Goal: Use online tool/utility: Utilize a website feature to perform a specific function

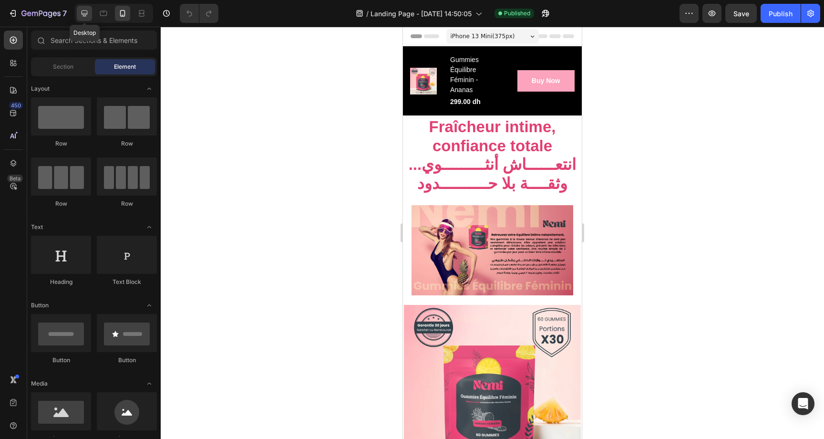
click at [82, 17] on icon at bounding box center [85, 14] width 10 height 10
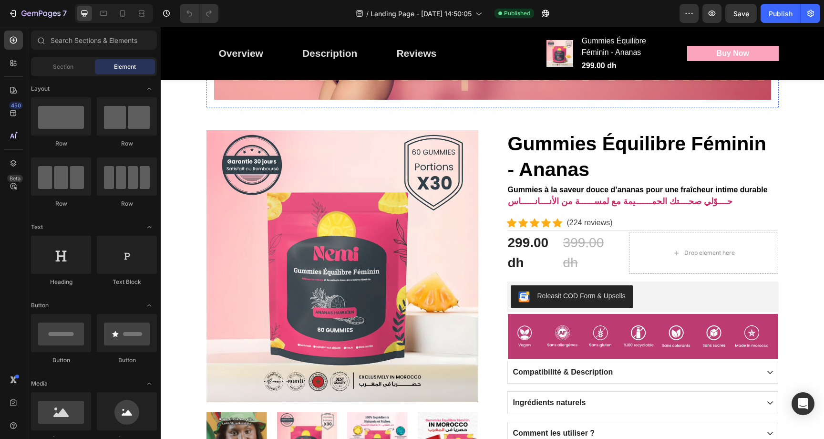
scroll to position [465, 0]
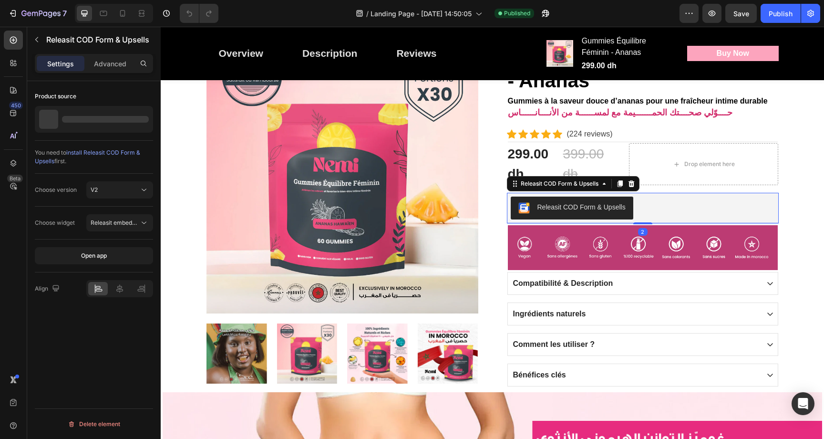
click at [574, 213] on div "Releasit COD Form & Upsells" at bounding box center [571, 207] width 107 height 11
click at [114, 200] on div "Choose version V2" at bounding box center [94, 190] width 118 height 33
click at [115, 195] on button "V2" at bounding box center [119, 189] width 67 height 17
click at [67, 193] on div "Choose version" at bounding box center [56, 189] width 42 height 9
click at [109, 218] on span "Releasit embedded form" at bounding box center [115, 222] width 49 height 9
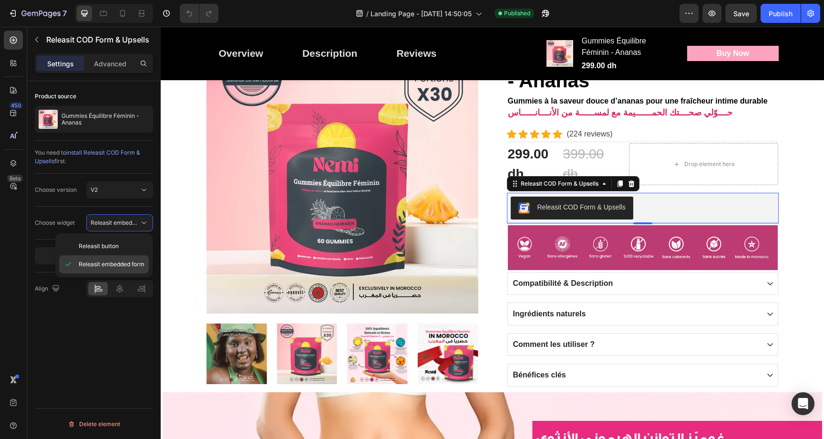
click at [107, 265] on span "Releasit embedded form" at bounding box center [112, 264] width 66 height 9
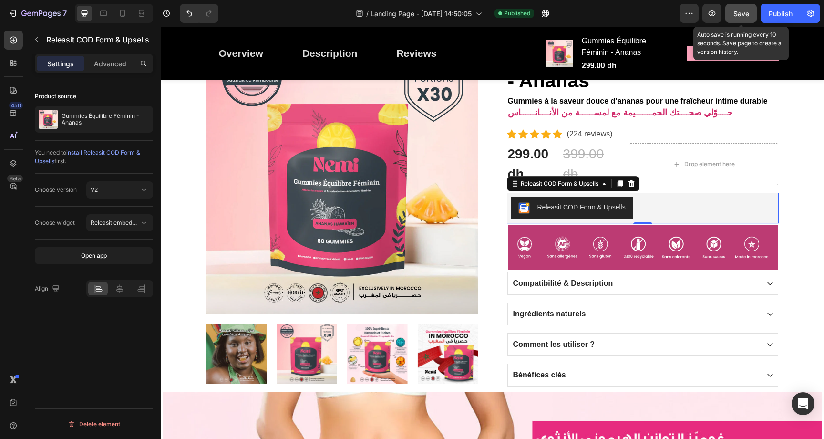
click at [747, 13] on span "Save" at bounding box center [741, 14] width 16 height 8
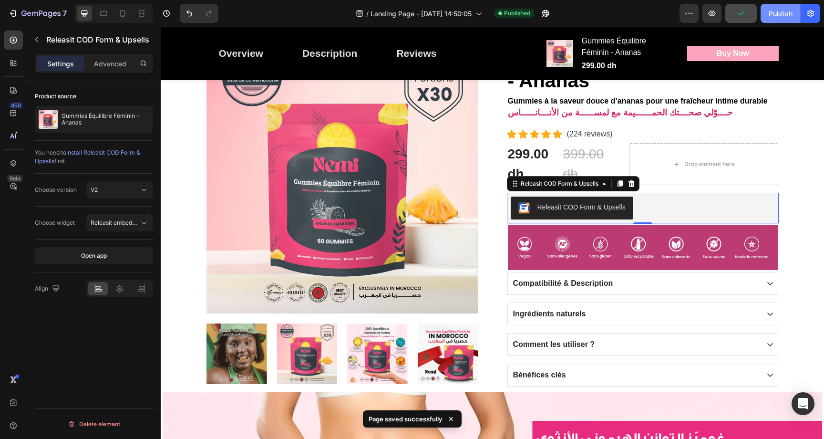
click at [777, 16] on div "Publish" at bounding box center [781, 14] width 24 height 10
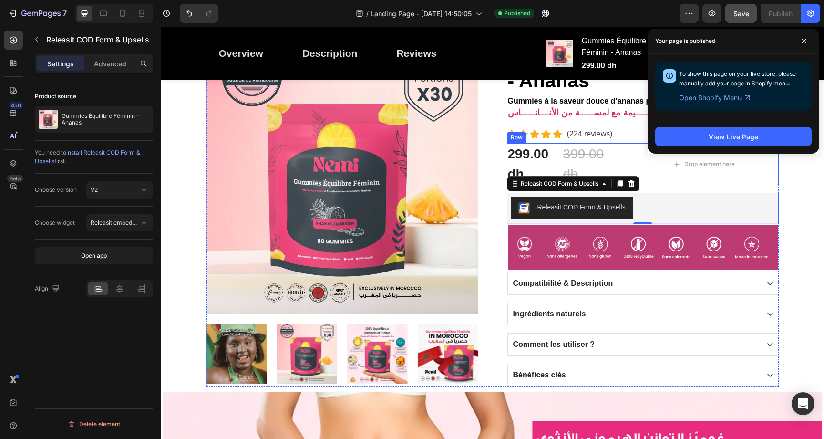
click at [610, 169] on div "299.00 dh Product Price Product Price 399.00 dh Compare Price Compare Price Row…" at bounding box center [643, 164] width 272 height 42
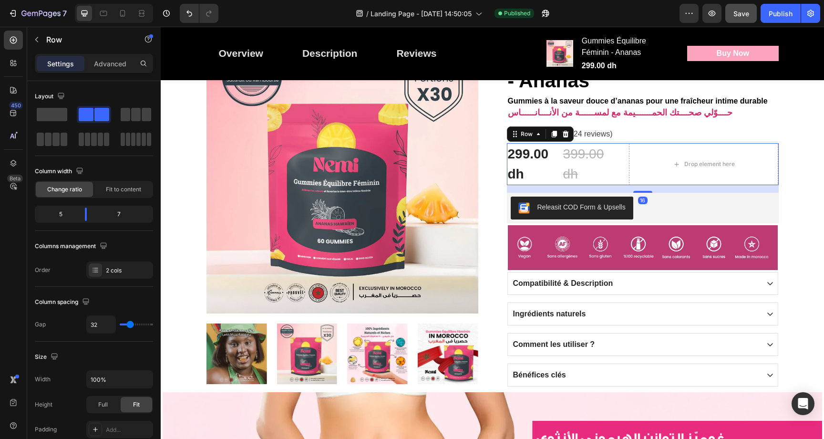
click at [610, 169] on div "299.00 dh Product Price Product Price 399.00 dh Compare Price Compare Price Row…" at bounding box center [643, 164] width 272 height 42
click at [652, 164] on div "Drop element here" at bounding box center [704, 164] width 150 height 42
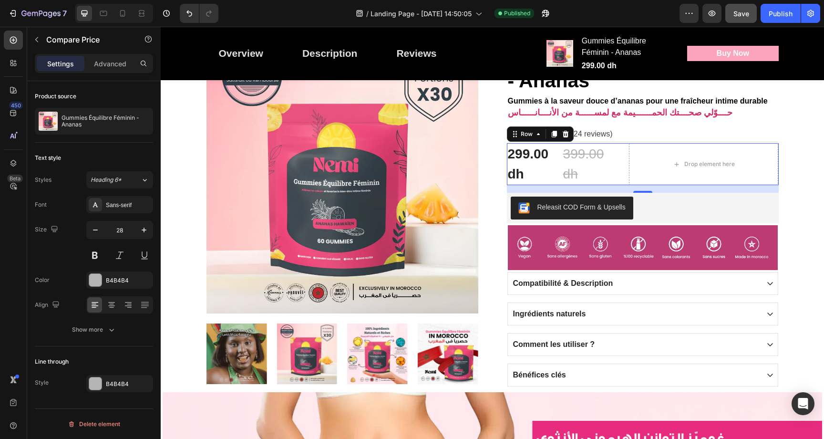
click at [604, 160] on div "399.00 dh" at bounding box center [587, 164] width 51 height 42
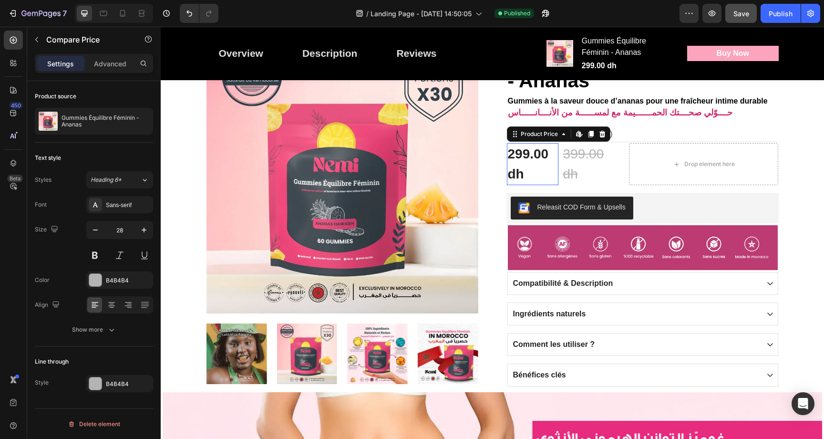
click at [547, 170] on div "299.00 dh" at bounding box center [532, 164] width 51 height 42
click at [573, 159] on div "399.00 dh" at bounding box center [587, 164] width 51 height 42
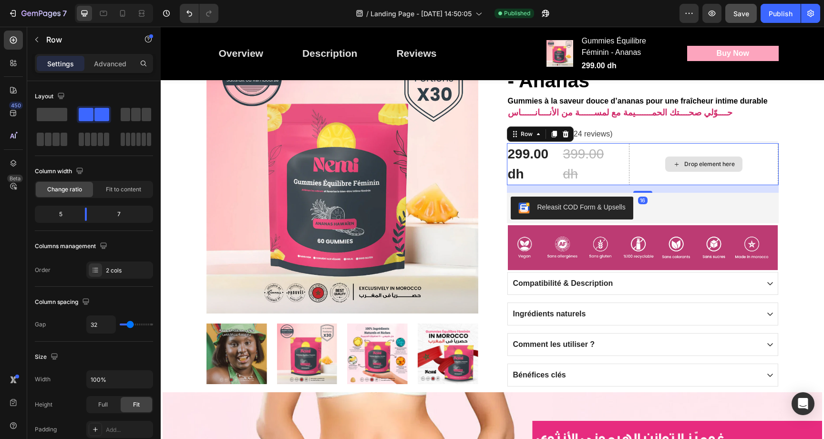
click at [651, 159] on div "Drop element here" at bounding box center [704, 164] width 150 height 42
